Goal: Task Accomplishment & Management: Manage account settings

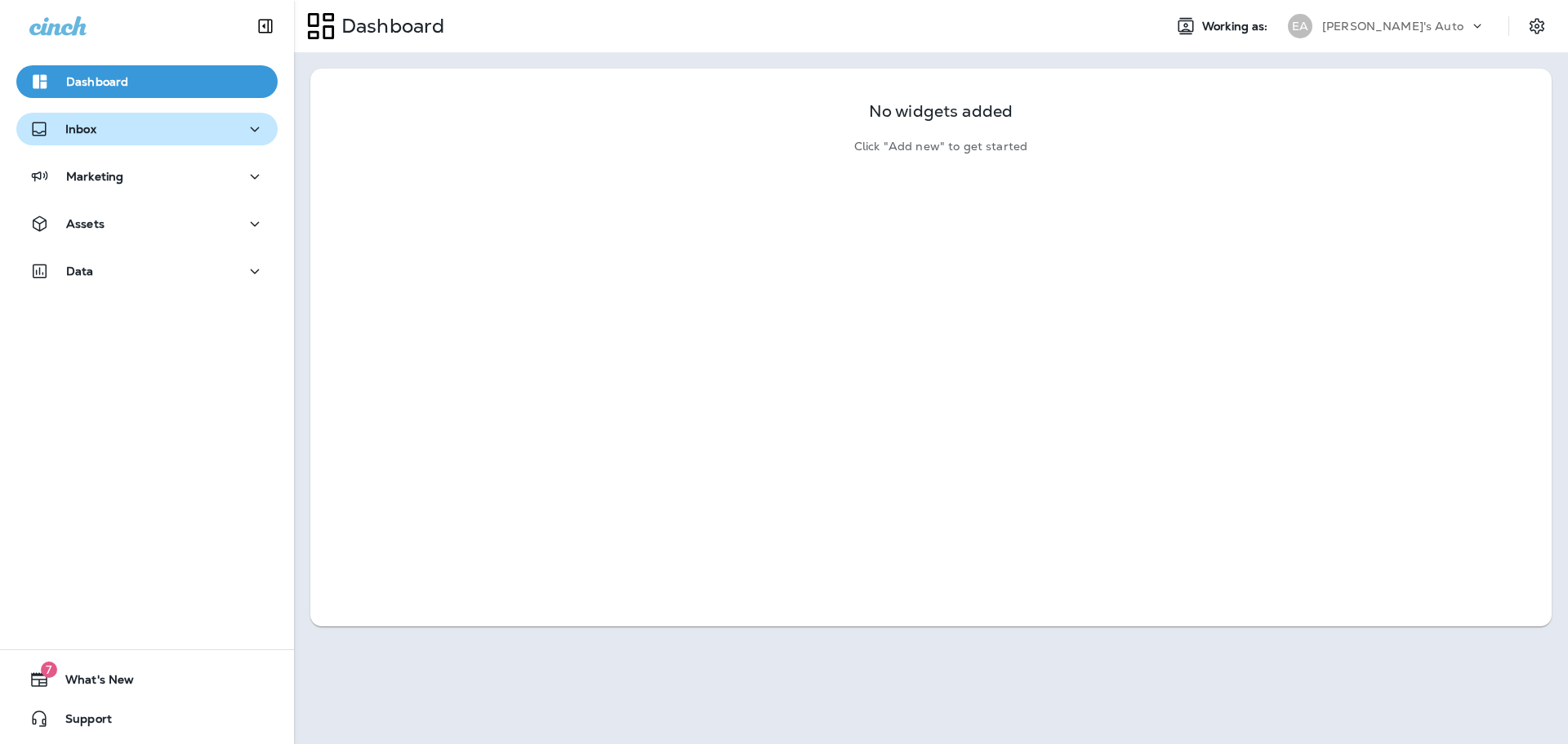
click at [112, 134] on div "Inbox" at bounding box center [147, 129] width 235 height 20
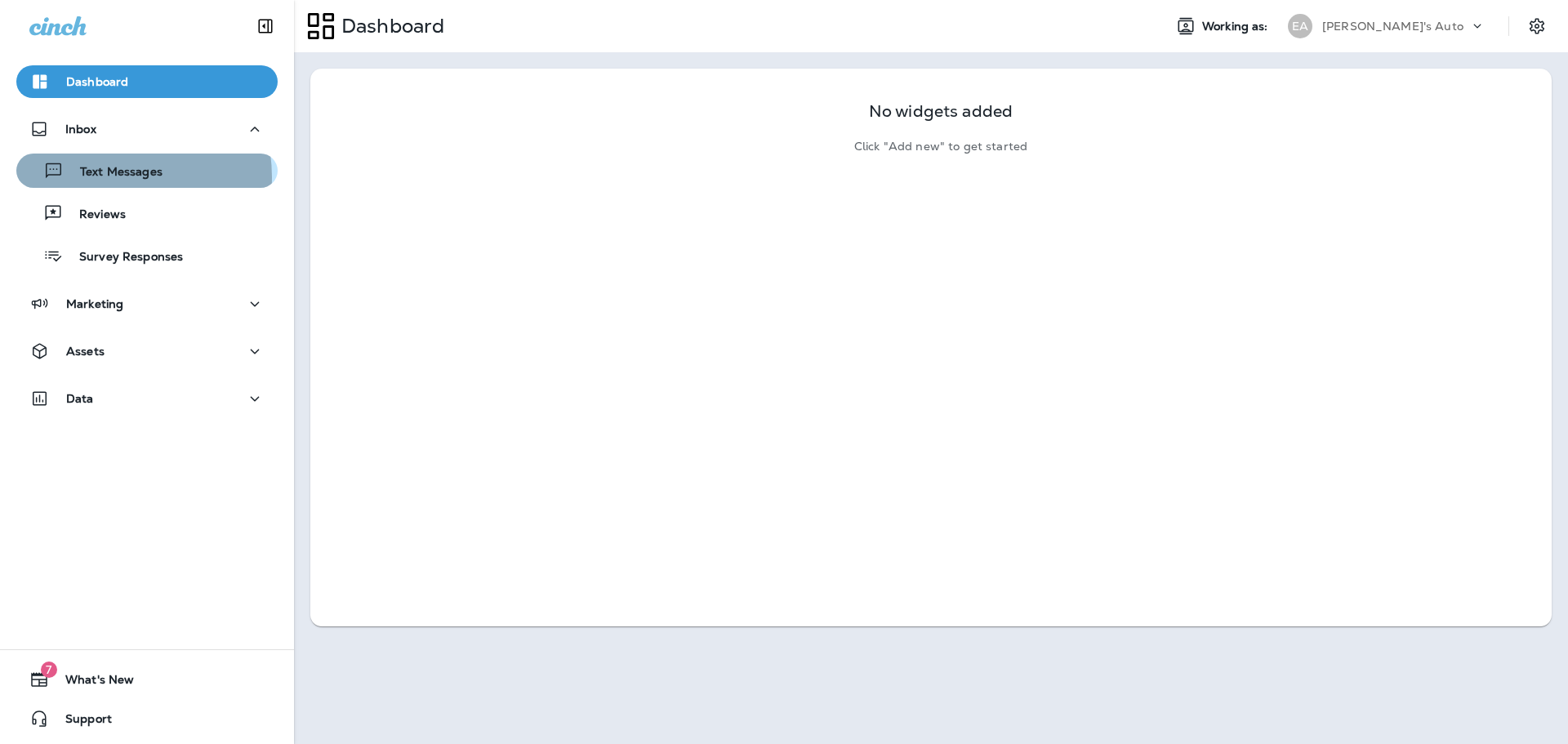
click at [102, 177] on p "Text Messages" at bounding box center [114, 173] width 99 height 16
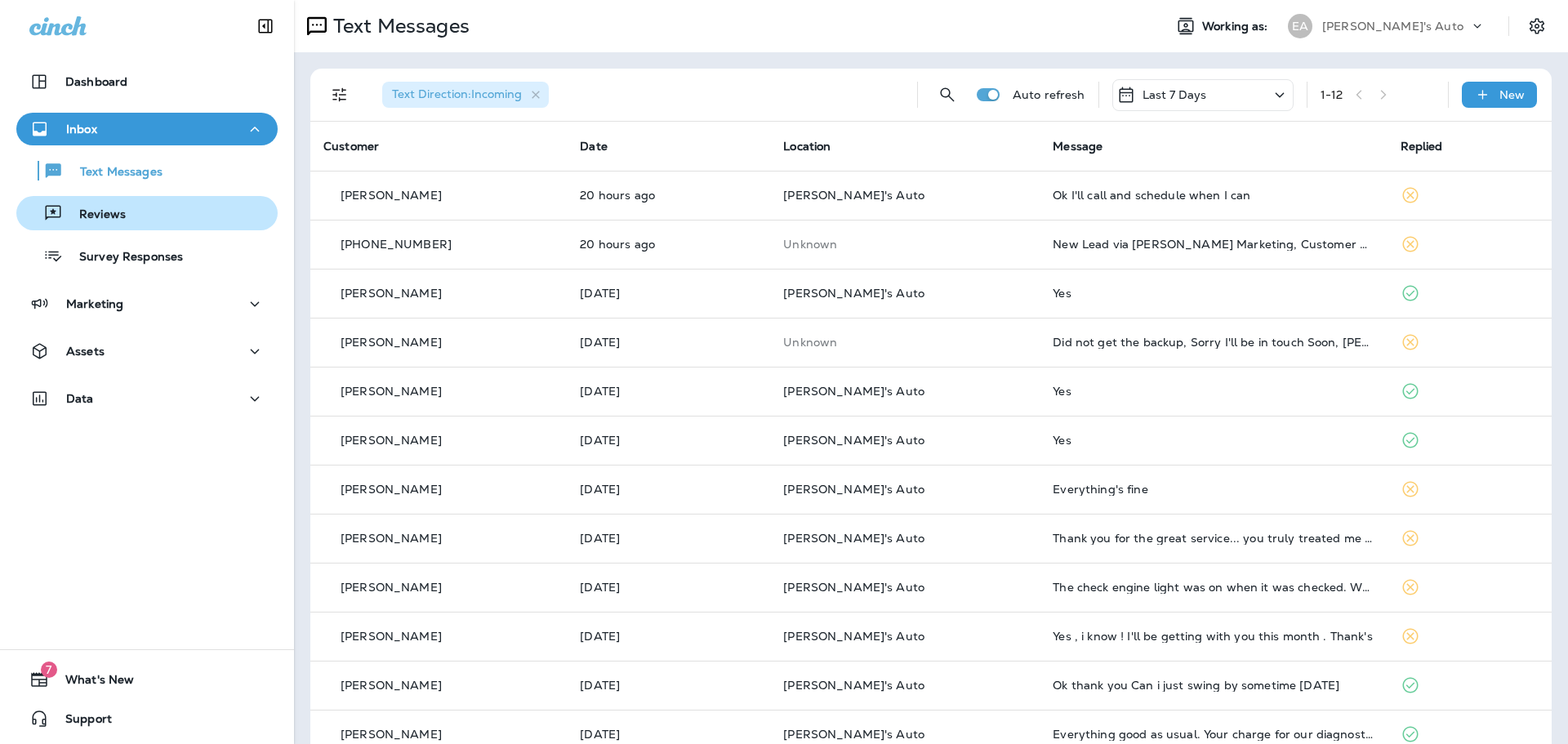
click at [150, 209] on div "Reviews" at bounding box center [148, 213] width 249 height 24
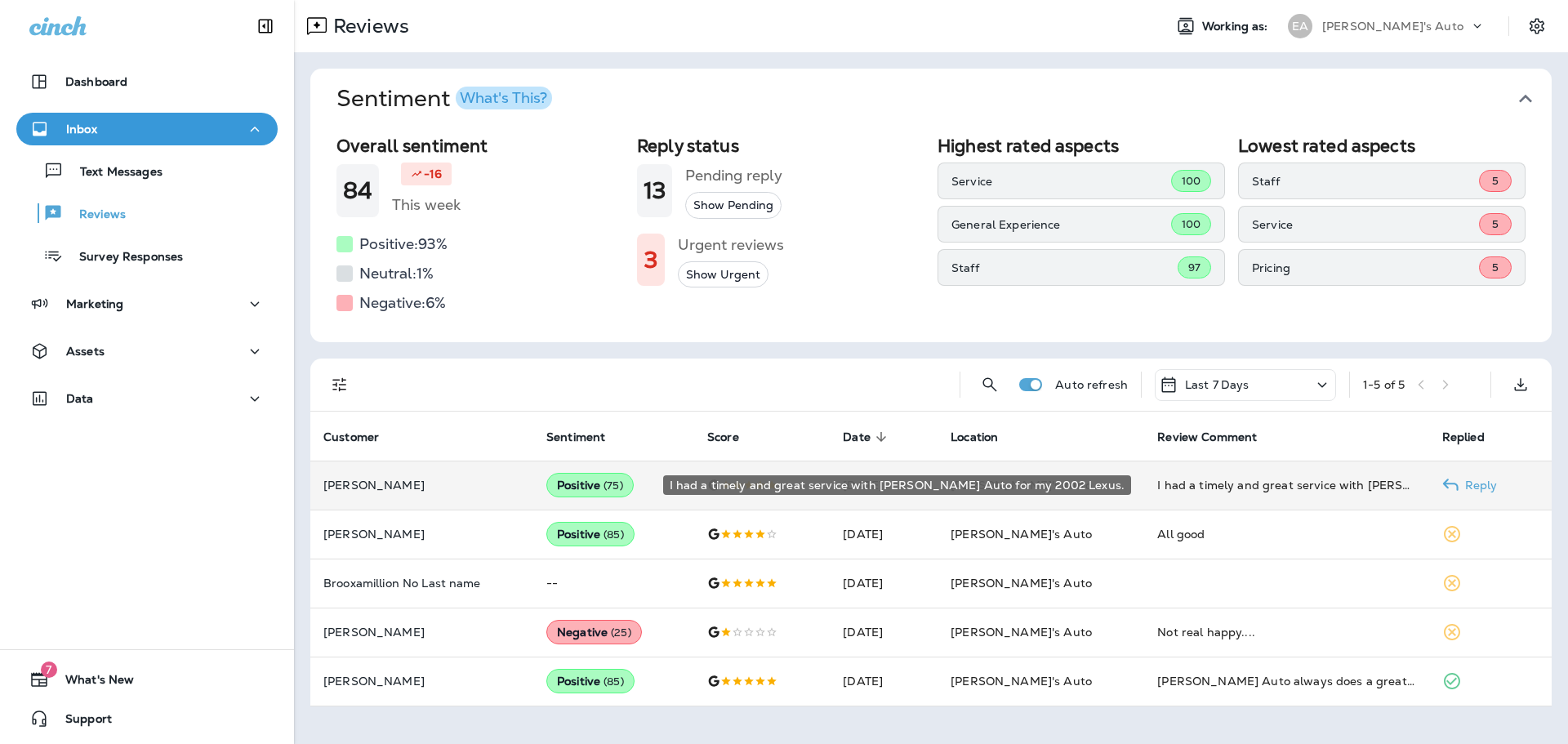
click at [1276, 477] on div "I had a timely and great service with Evans Auto for my 2002 Lexus." at bounding box center [1286, 485] width 258 height 17
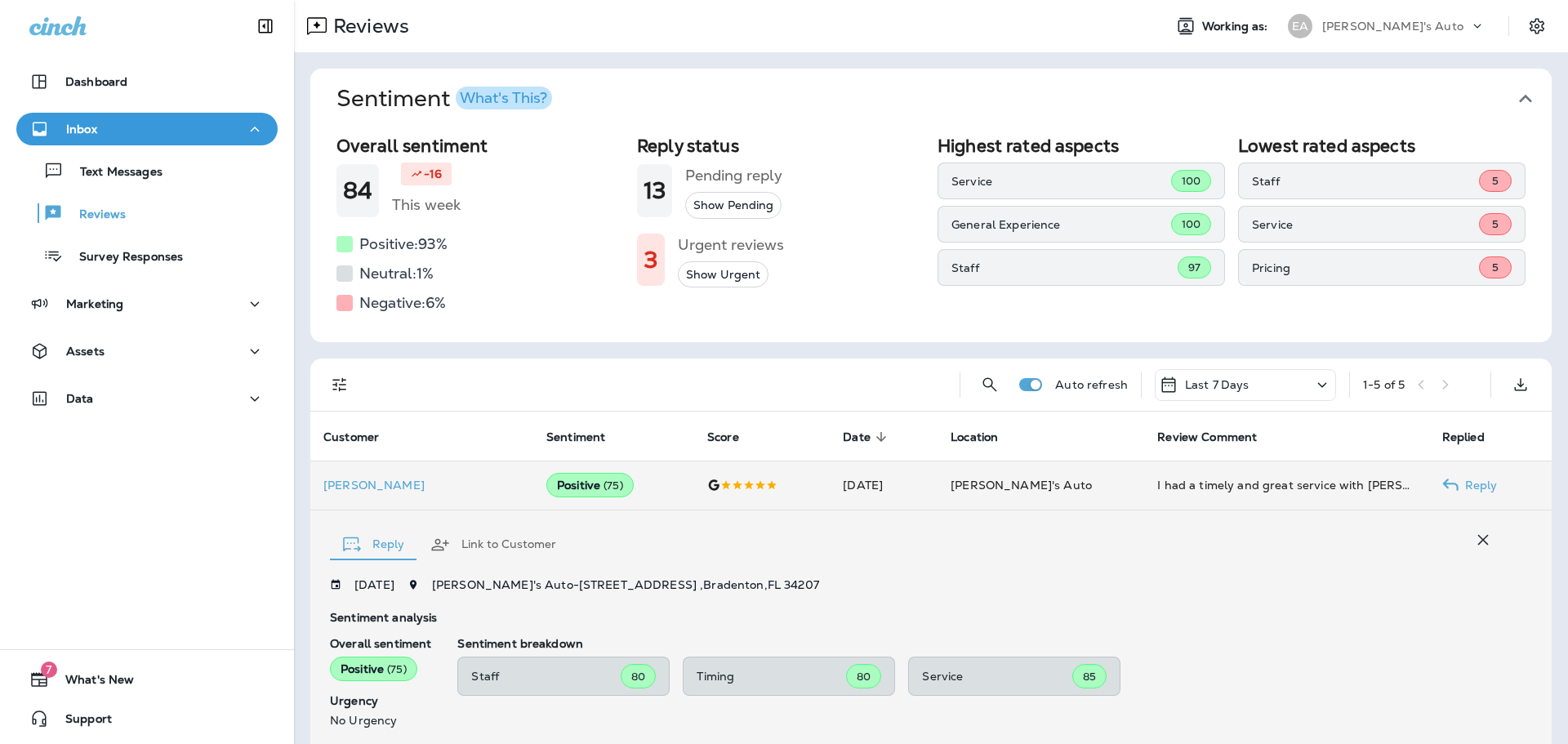
scroll to position [263, 0]
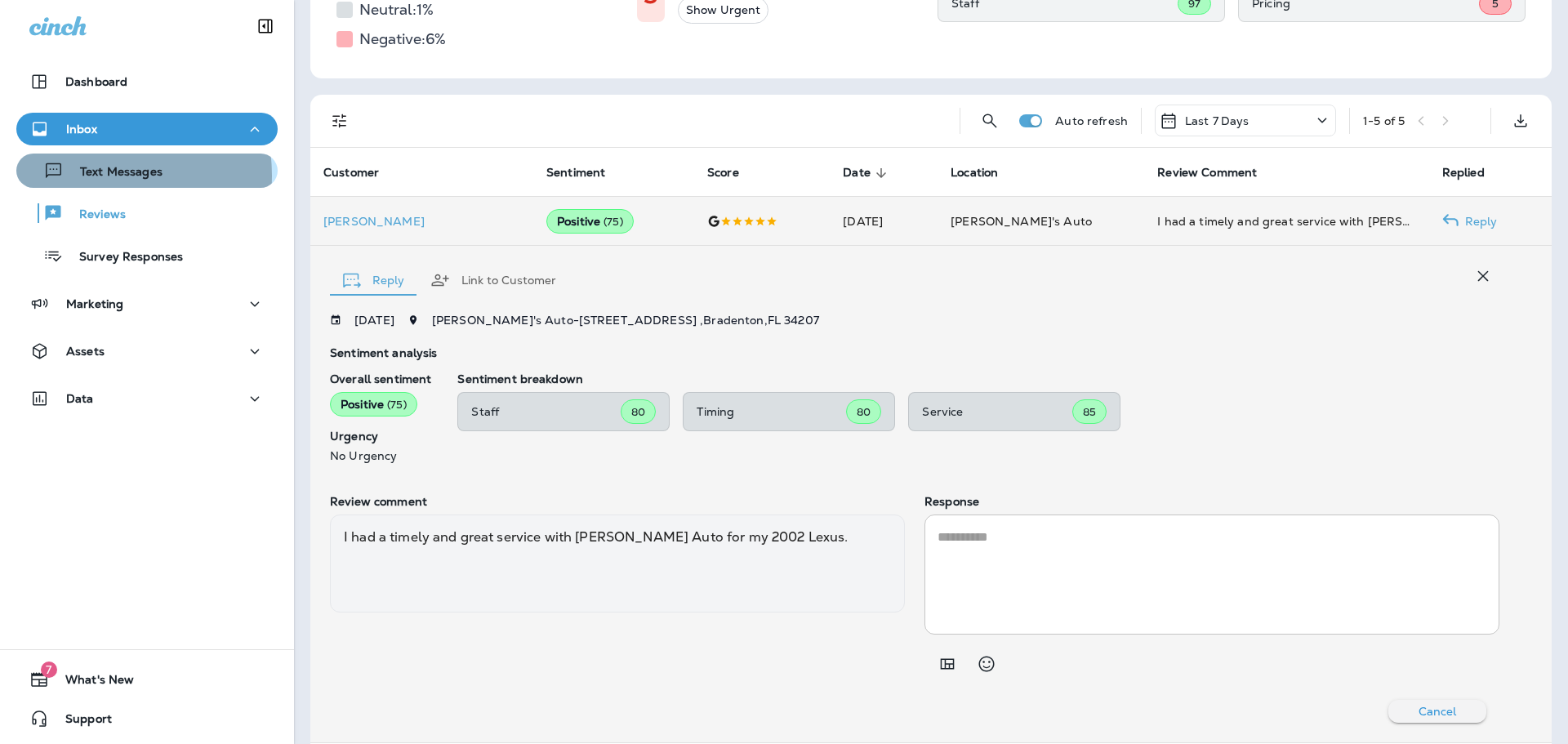
click at [91, 176] on p "Text Messages" at bounding box center [114, 173] width 99 height 16
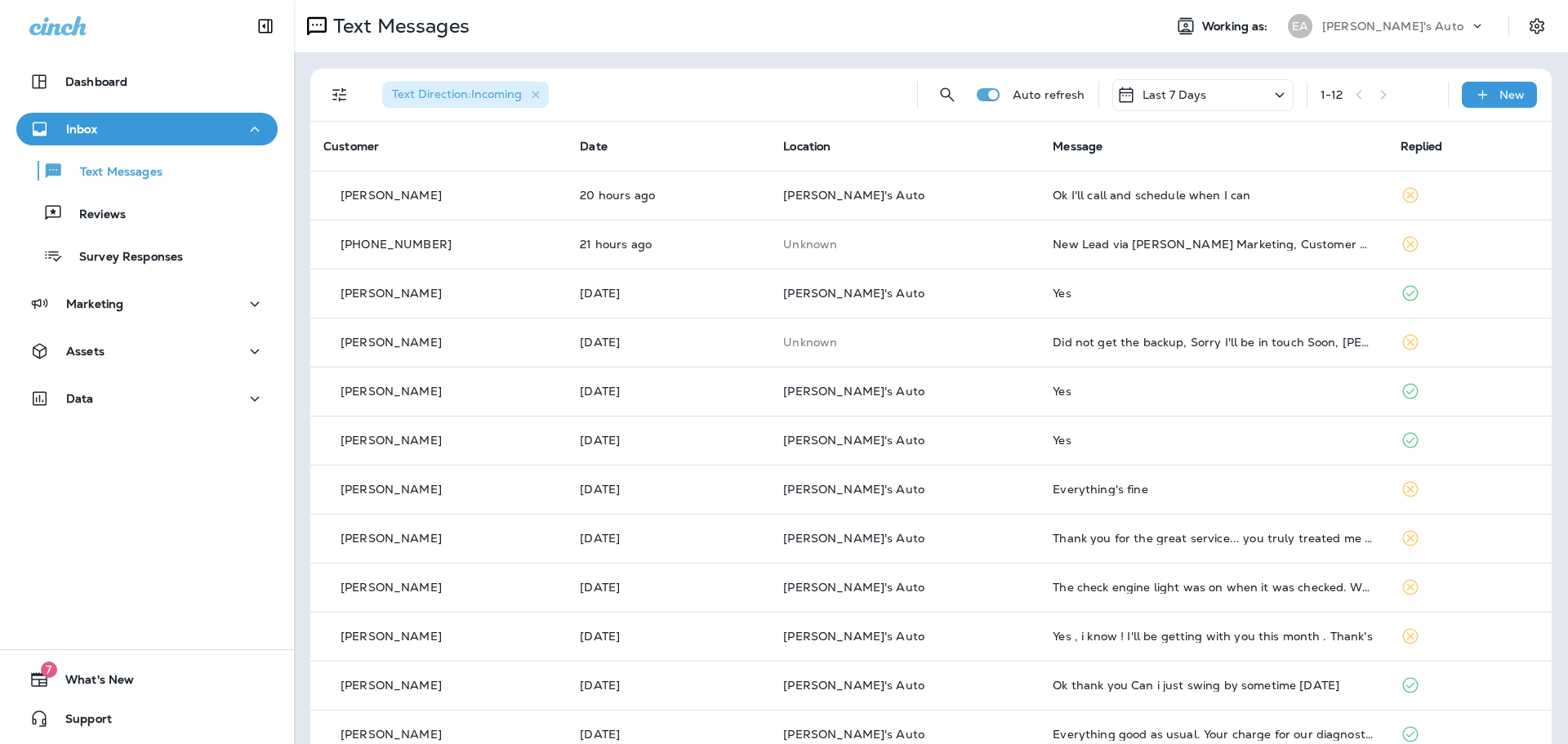
click at [654, 46] on div "Text Messages Working as: EA [PERSON_NAME]'s Auto" at bounding box center [932, 26] width 1275 height 52
